Goal: Navigation & Orientation: Find specific page/section

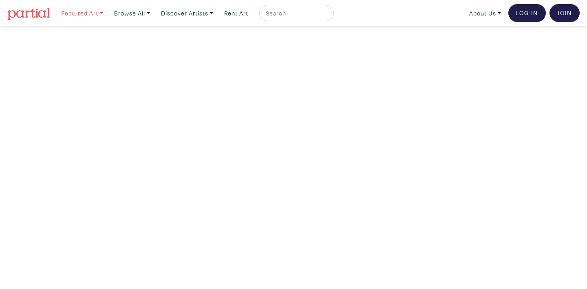
click at [97, 12] on link "Featured Art" at bounding box center [82, 13] width 49 height 17
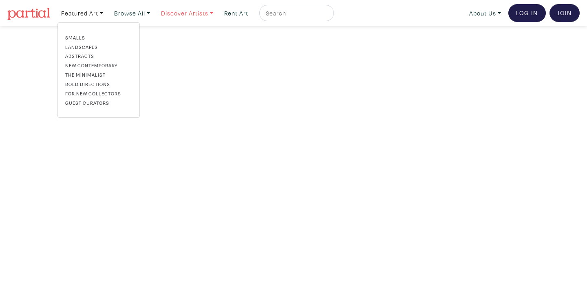
click at [107, 7] on link "Discover Artists" at bounding box center [82, 13] width 49 height 17
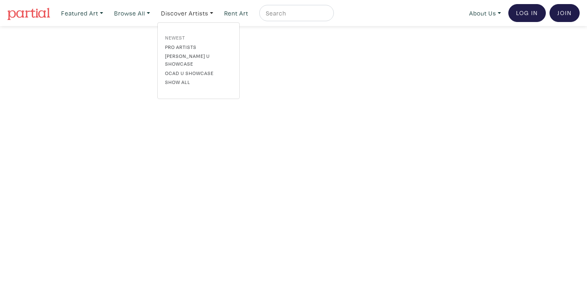
click at [180, 36] on link "Newest" at bounding box center [198, 37] width 67 height 7
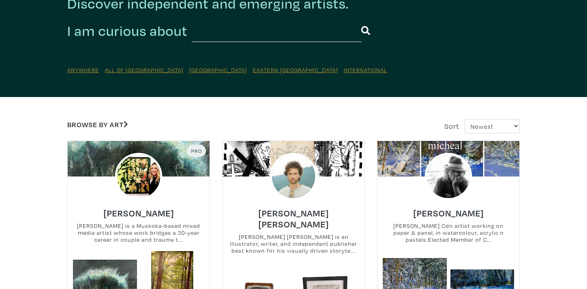
scroll to position [55, 0]
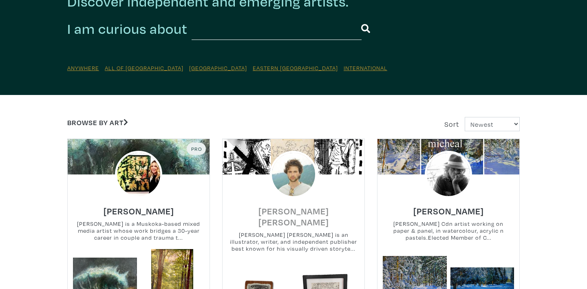
click at [270, 207] on h6 "[PERSON_NAME] [PERSON_NAME]" at bounding box center [294, 217] width 142 height 22
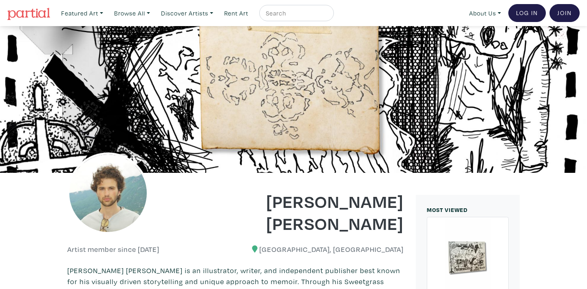
click at [18, 13] on img at bounding box center [28, 14] width 43 height 12
